Goal: Task Accomplishment & Management: Complete application form

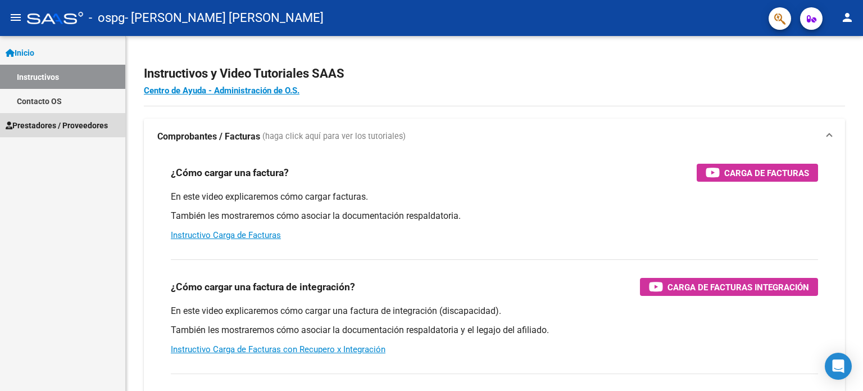
click at [43, 123] on span "Prestadores / Proveedores" at bounding box center [57, 125] width 102 height 12
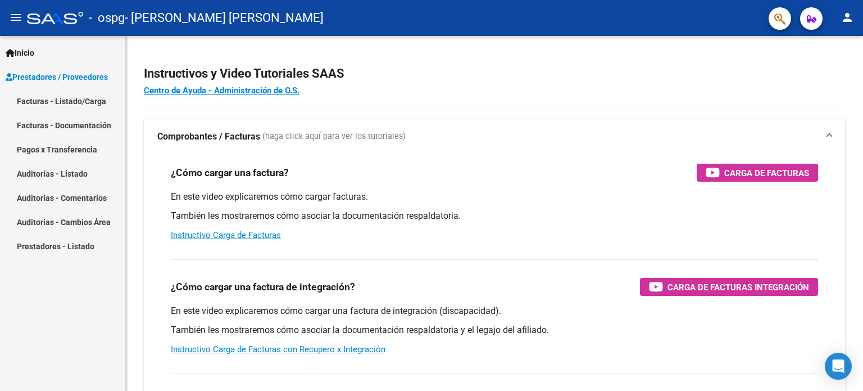
click at [53, 102] on link "Facturas - Listado/Carga" at bounding box center [62, 101] width 125 height 24
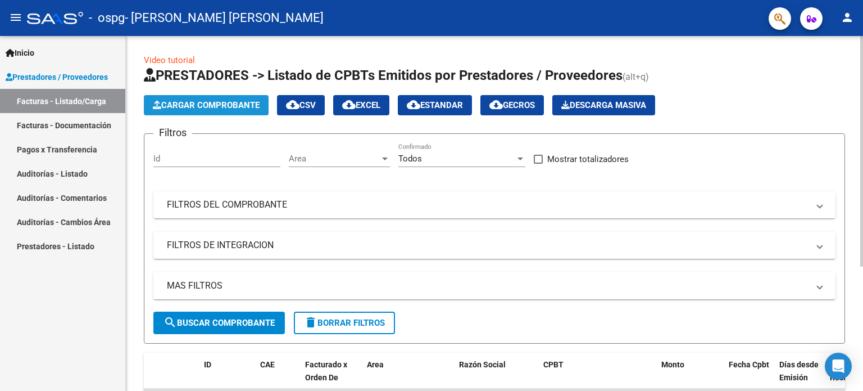
click at [175, 105] on span "Cargar Comprobante" at bounding box center [206, 105] width 107 height 10
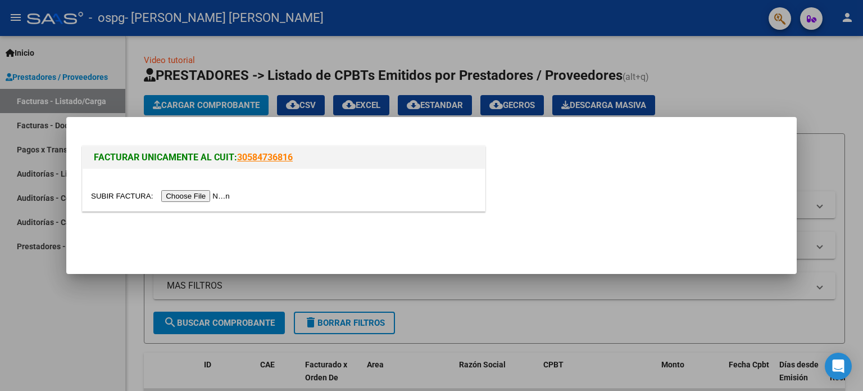
click at [215, 193] on input "file" at bounding box center [162, 196] width 142 height 12
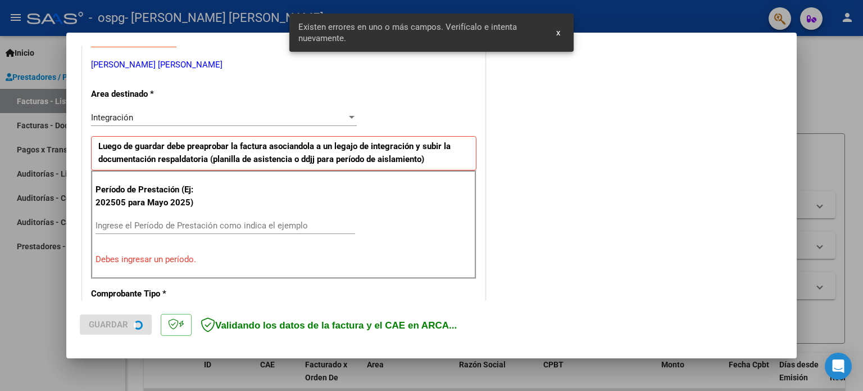
scroll to position [242, 0]
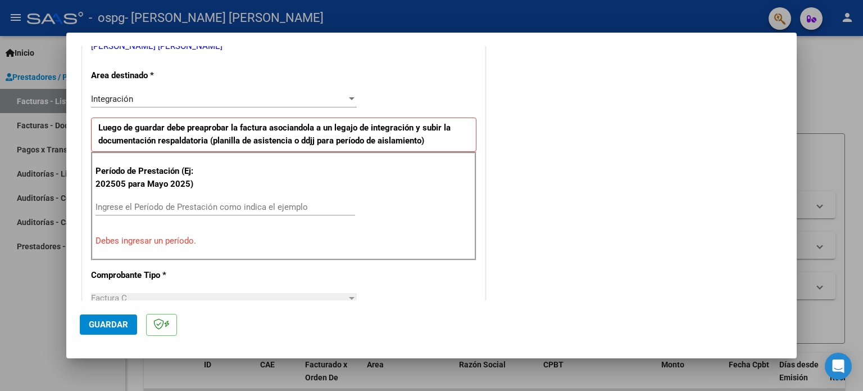
click at [566, 200] on div "COMENTARIOS Comentarios del Prestador / Gerenciador:" at bounding box center [636, 320] width 296 height 1006
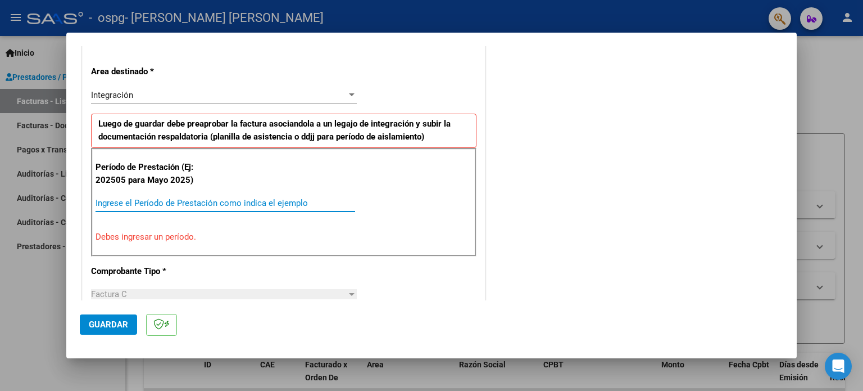
click at [117, 200] on input "Ingrese el Período de Prestación como indica el ejemplo" at bounding box center [226, 203] width 260 height 10
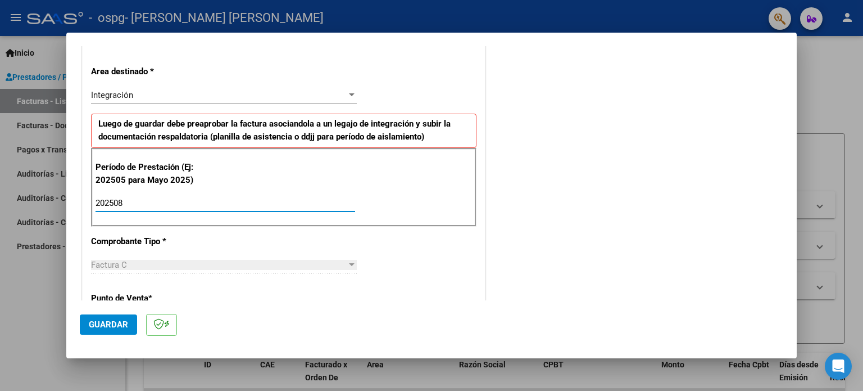
type input "202508"
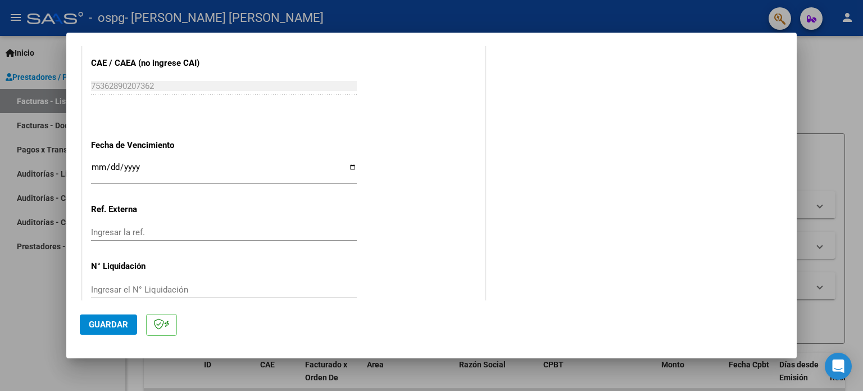
scroll to position [733, 0]
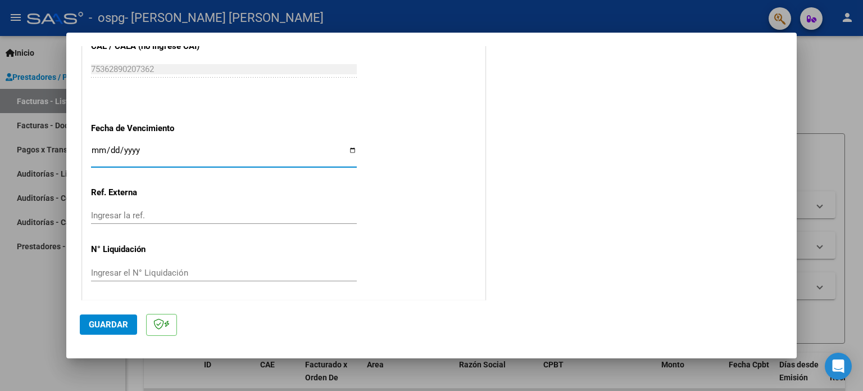
click at [93, 146] on input "Ingresar la fecha" at bounding box center [224, 155] width 266 height 18
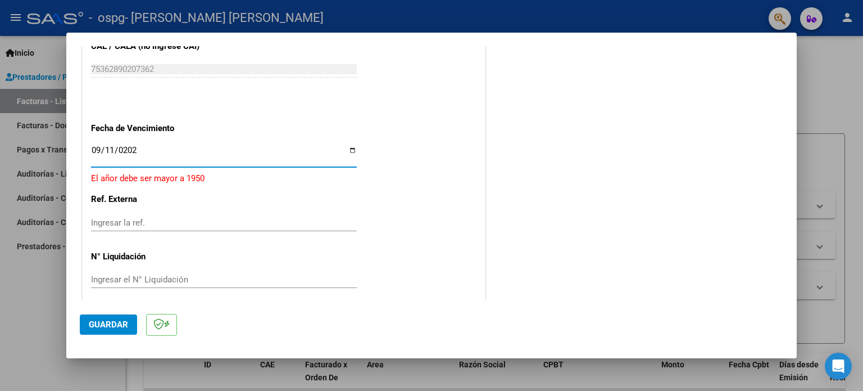
type input "[DATE]"
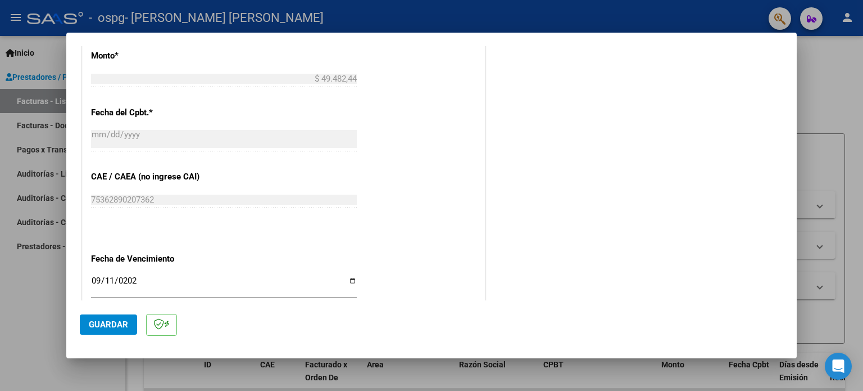
scroll to position [734, 0]
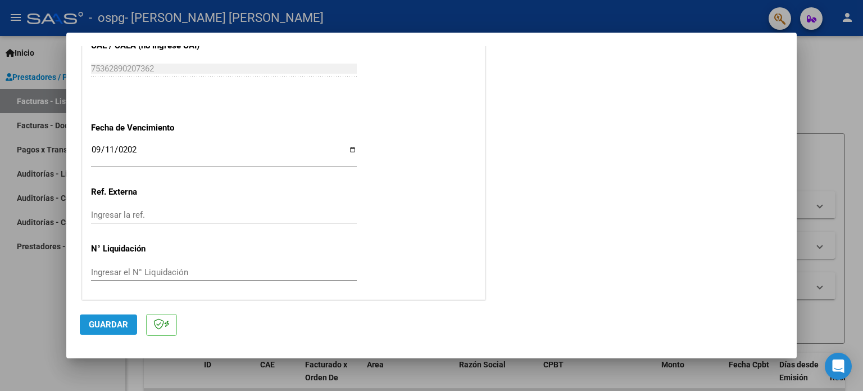
click at [127, 323] on span "Guardar" at bounding box center [108, 324] width 39 height 10
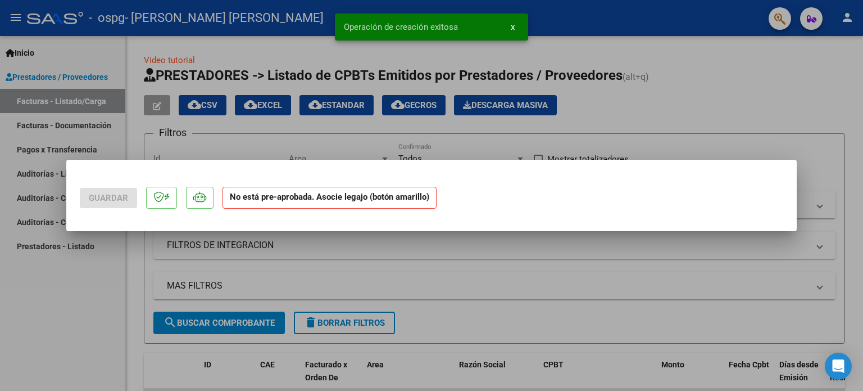
scroll to position [0, 0]
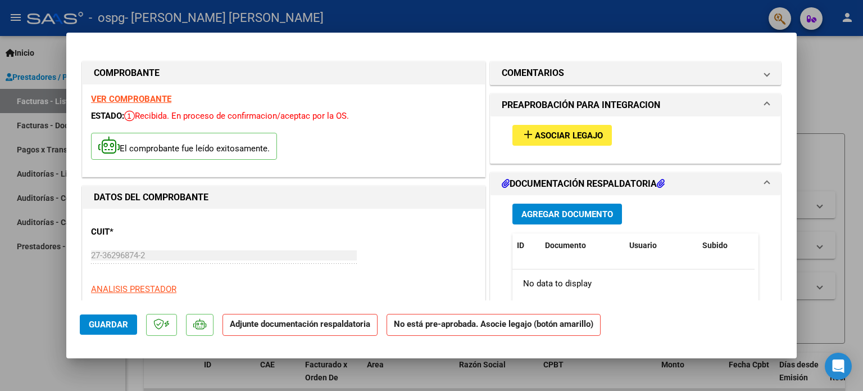
click at [590, 218] on span "Agregar Documento" at bounding box center [568, 214] width 92 height 10
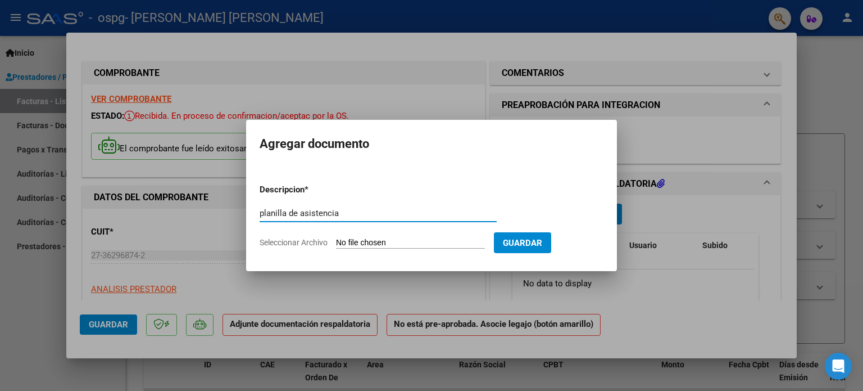
type input "planilla de asistencia"
click at [368, 239] on input "Seleccionar Archivo" at bounding box center [410, 243] width 149 height 11
type input "C:\fakepath\[PERSON_NAME].pdf"
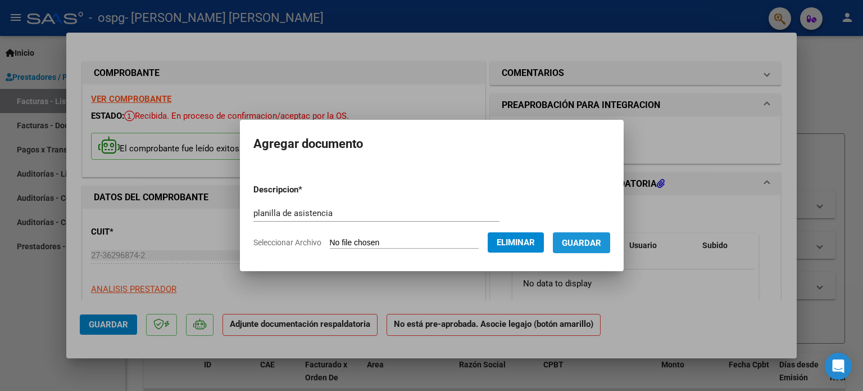
click at [592, 238] on span "Guardar" at bounding box center [581, 243] width 39 height 10
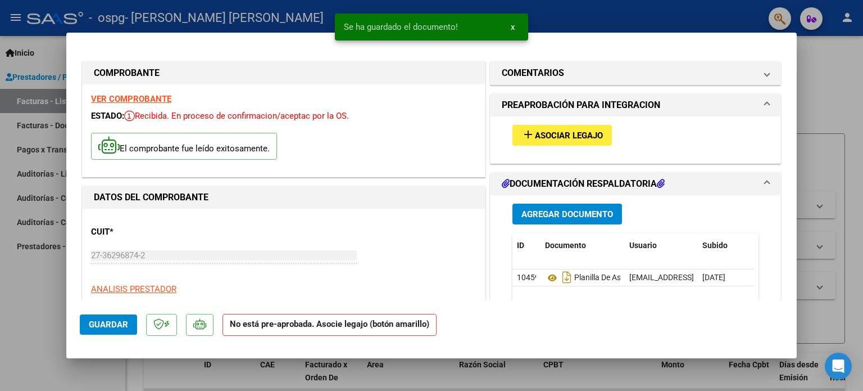
click at [600, 326] on mat-dialog-actions "Guardar No está pre-aprobada. Asocie legajo (botón amarillo)" at bounding box center [432, 322] width 704 height 44
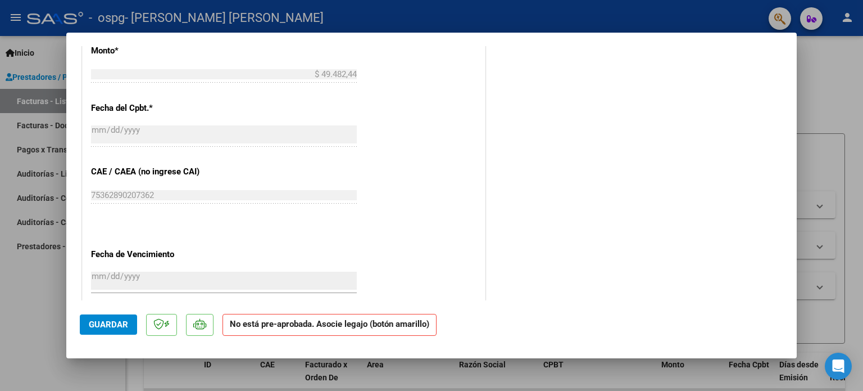
scroll to position [721, 0]
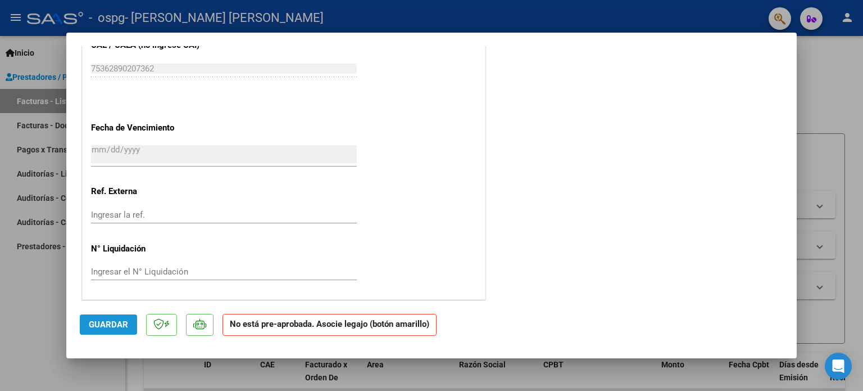
click at [97, 325] on span "Guardar" at bounding box center [108, 324] width 39 height 10
click at [831, 113] on div at bounding box center [431, 195] width 863 height 391
type input "$ 0,00"
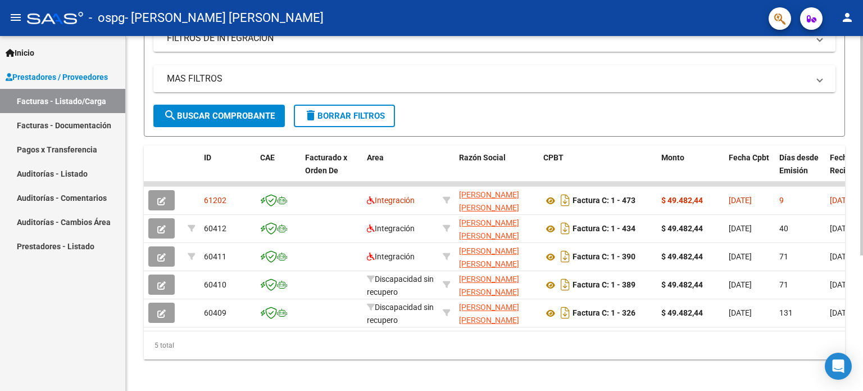
scroll to position [209, 0]
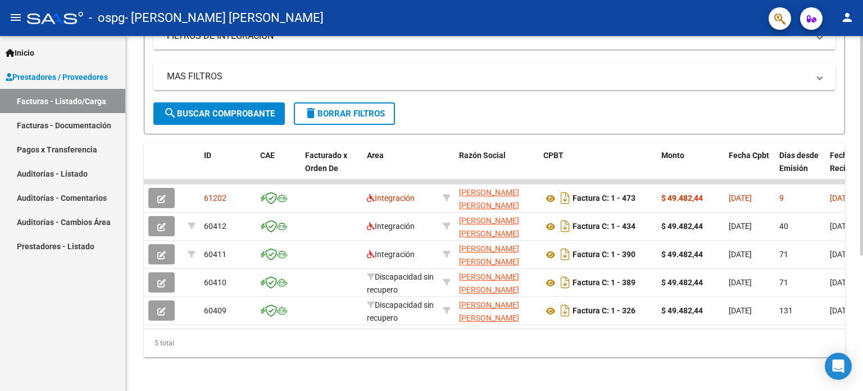
click at [863, 256] on div at bounding box center [862, 279] width 3 height 219
